Goal: Information Seeking & Learning: Learn about a topic

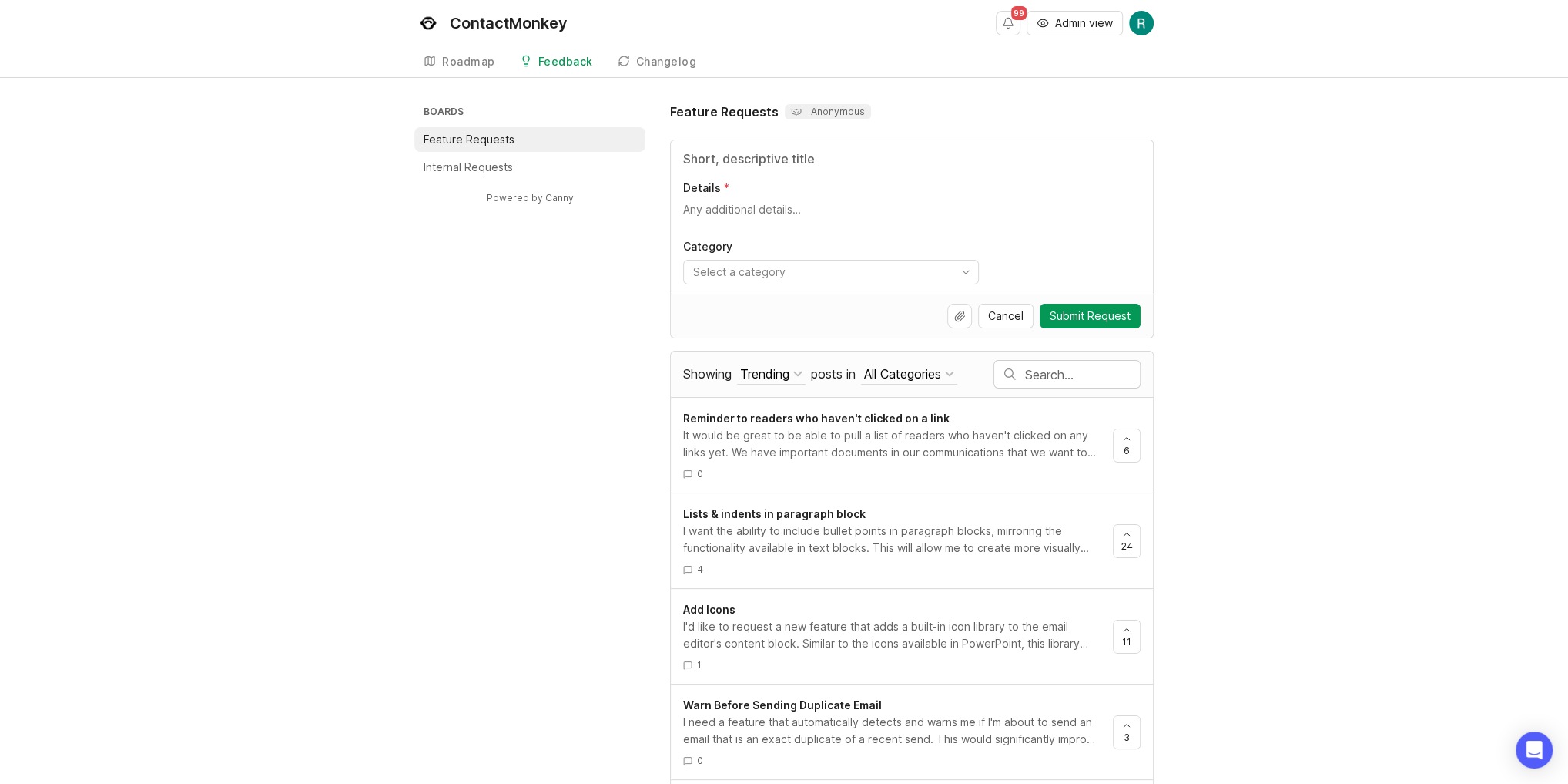
click at [764, 365] on div "Trending" at bounding box center [764, 374] width 49 height 17
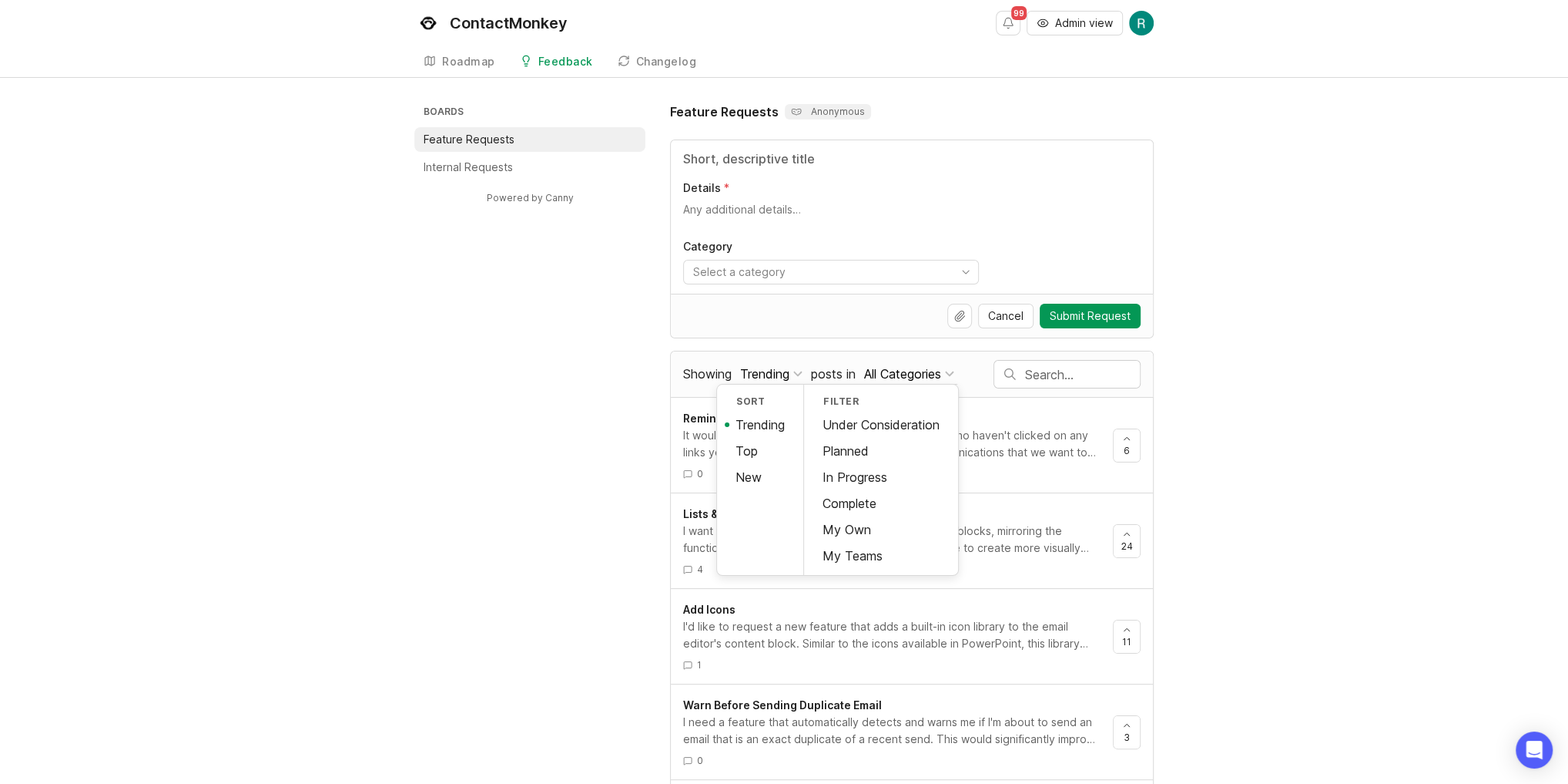
click at [862, 421] on div "Under Consideration" at bounding box center [882, 425] width 154 height 26
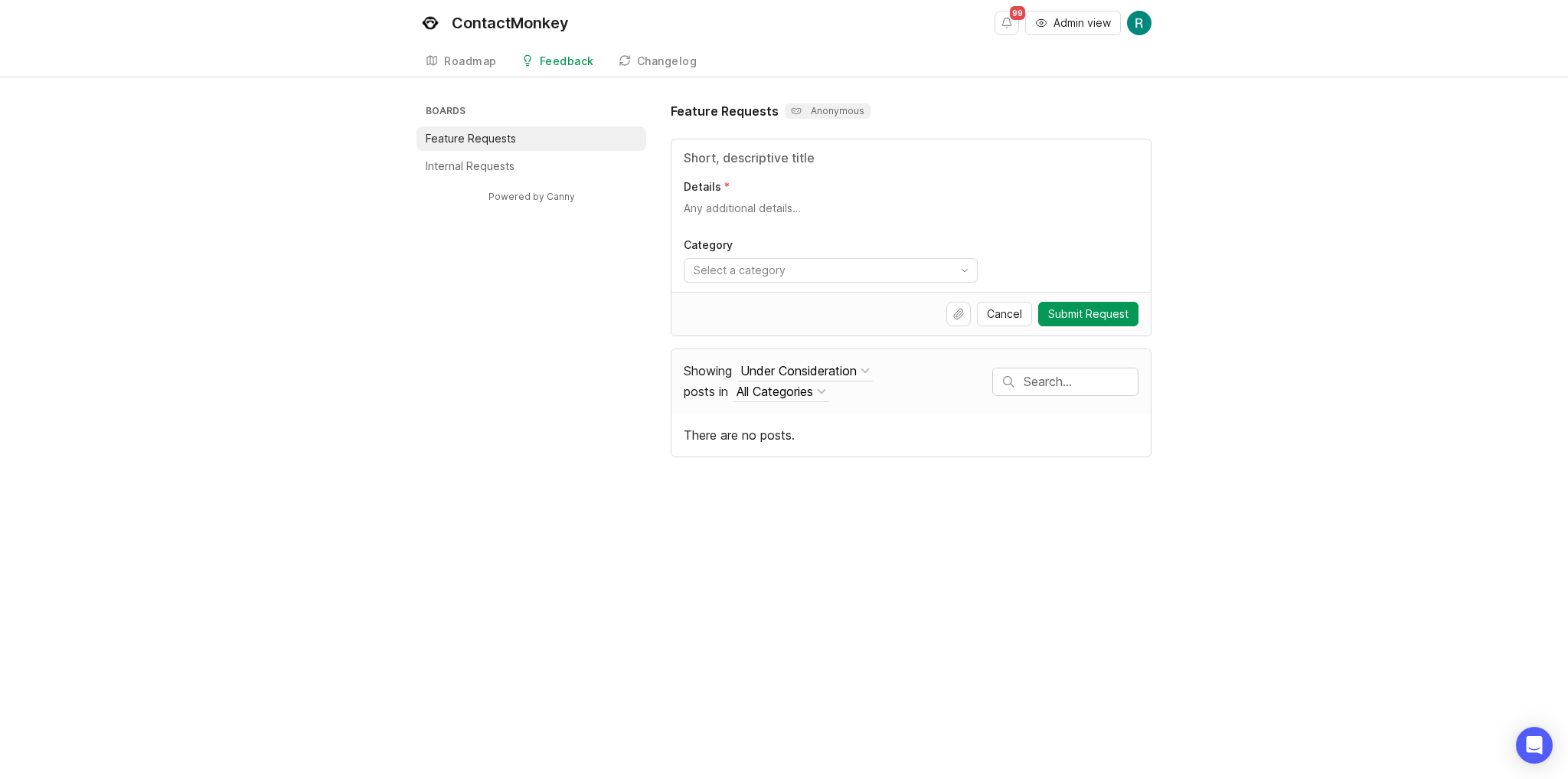
click at [781, 375] on div "Under Consideration" at bounding box center [798, 371] width 116 height 17
click at [840, 445] on div "Planned" at bounding box center [880, 447] width 153 height 26
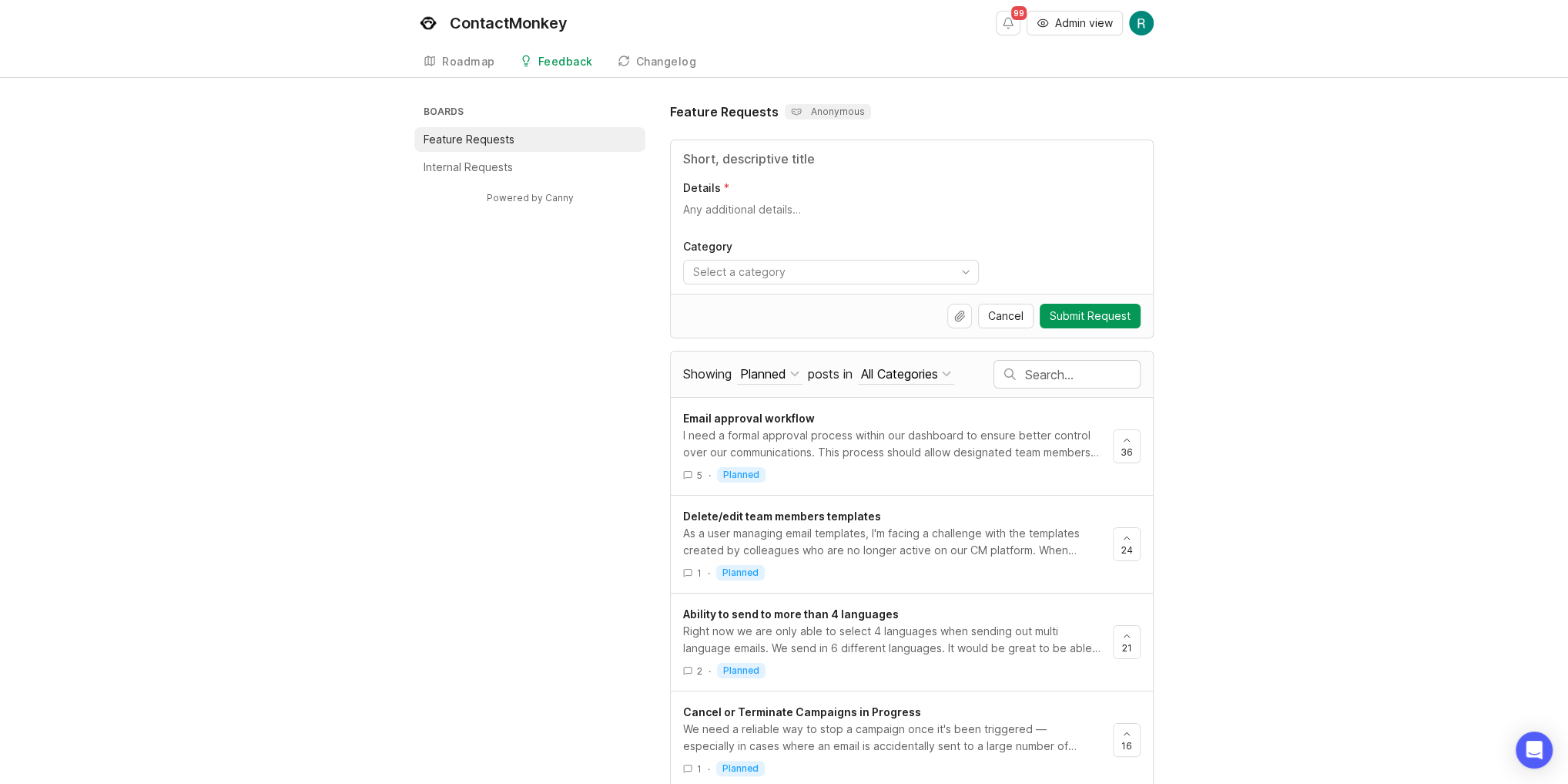
click at [813, 437] on div "I need a formal approval process within our dashboard to ensure better control …" at bounding box center [892, 443] width 418 height 34
